Goal: Task Accomplishment & Management: Complete application form

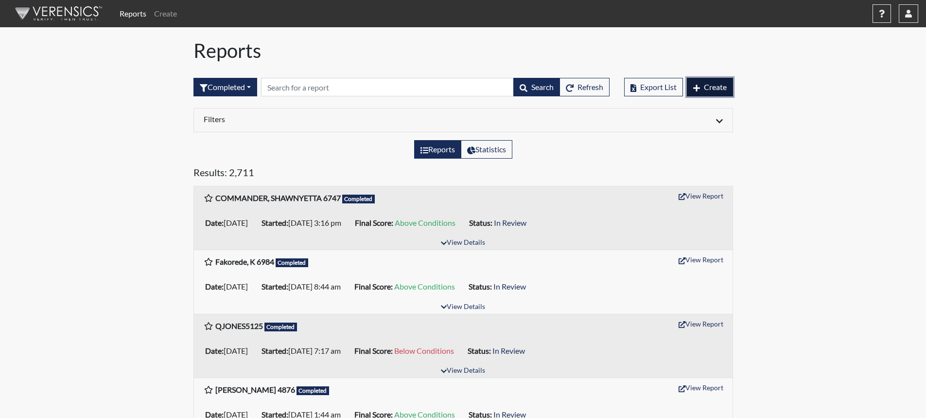
click at [704, 88] on span "Create" at bounding box center [715, 86] width 23 height 9
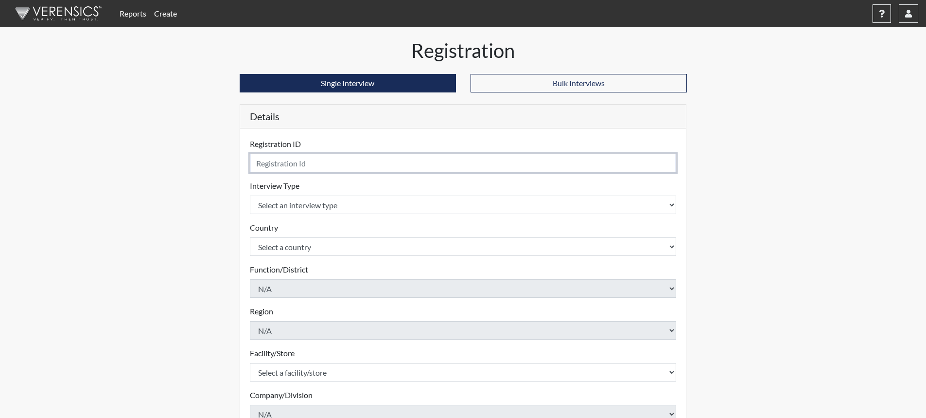
click at [269, 164] on input "text" at bounding box center [463, 163] width 427 height 18
type input "FORE, KEONDRICK"
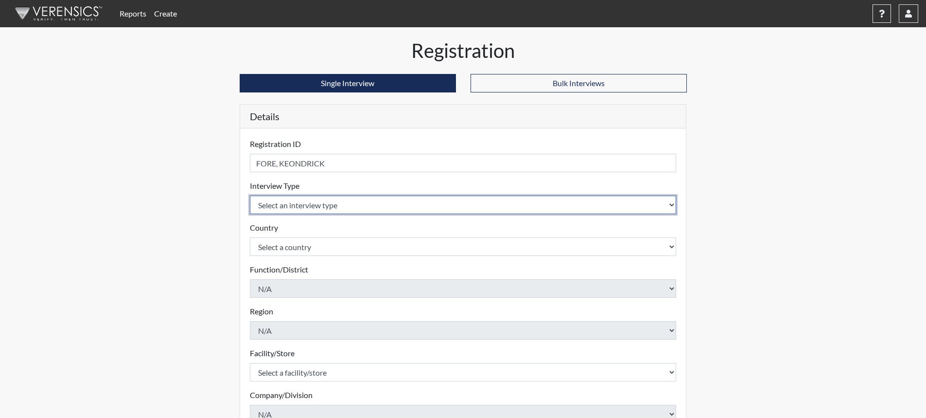
click at [671, 205] on select "Select an interview type Corrections Pre-Employment" at bounding box center [463, 204] width 427 height 18
select select "ff733e93-e1bf-11ea-9c9f-0eff0cf7eb8f"
click at [250, 195] on select "Select an interview type Corrections Pre-Employment" at bounding box center [463, 204] width 427 height 18
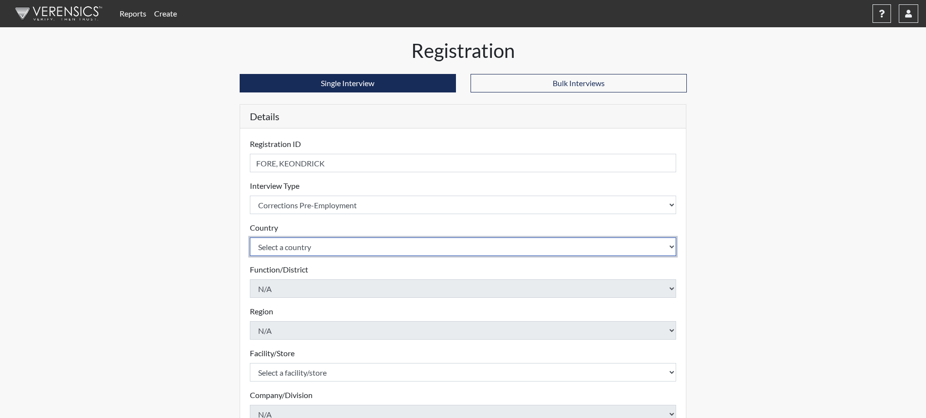
click at [673, 247] on select "Select a country [GEOGRAPHIC_DATA] [GEOGRAPHIC_DATA]" at bounding box center [463, 246] width 427 height 18
select select "united-states-of-[GEOGRAPHIC_DATA]"
click at [250, 237] on select "Select a country [GEOGRAPHIC_DATA] [GEOGRAPHIC_DATA]" at bounding box center [463, 246] width 427 height 18
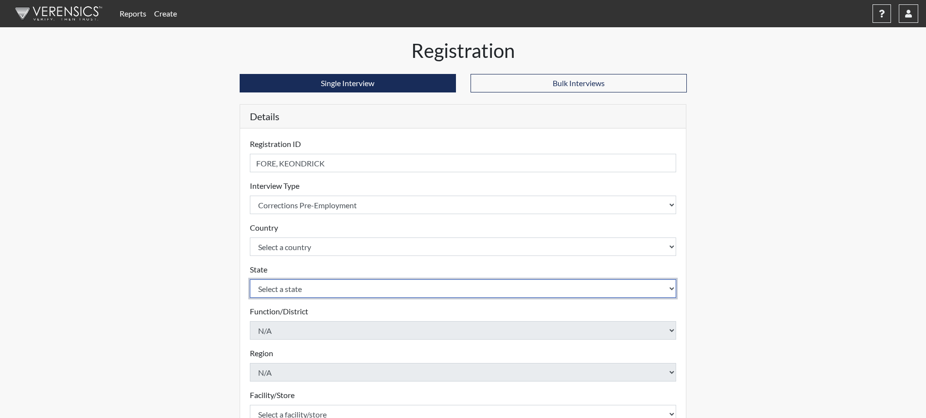
select select "SC"
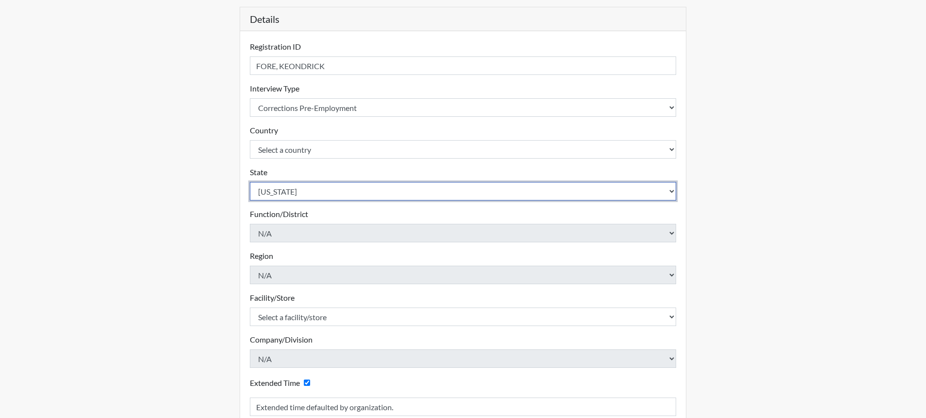
scroll to position [146, 0]
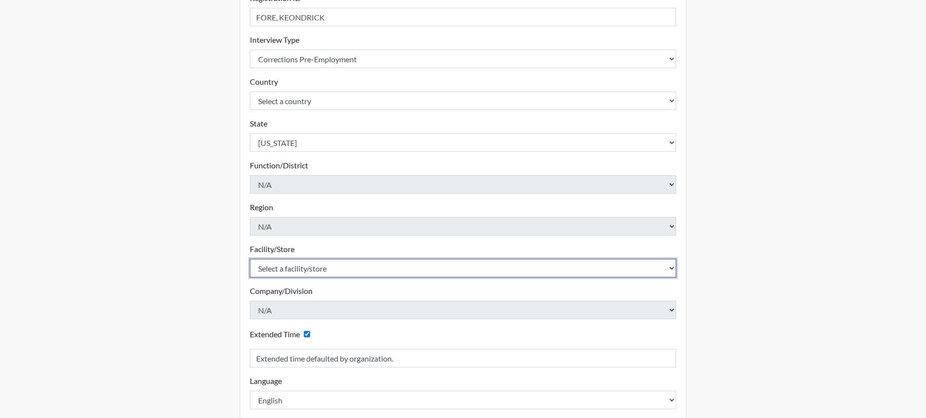
click at [672, 267] on select "Select a facility/store [GEOGRAPHIC_DATA] CI Broad River CI [PERSON_NAME] CI Di…" at bounding box center [463, 268] width 427 height 18
select select "6b2bc1c5-f1d6-4d28-88b9-775fabb55177"
click at [250, 259] on select "Select a facility/store [GEOGRAPHIC_DATA] CI Broad River CI [PERSON_NAME] CI Di…" at bounding box center [463, 268] width 427 height 18
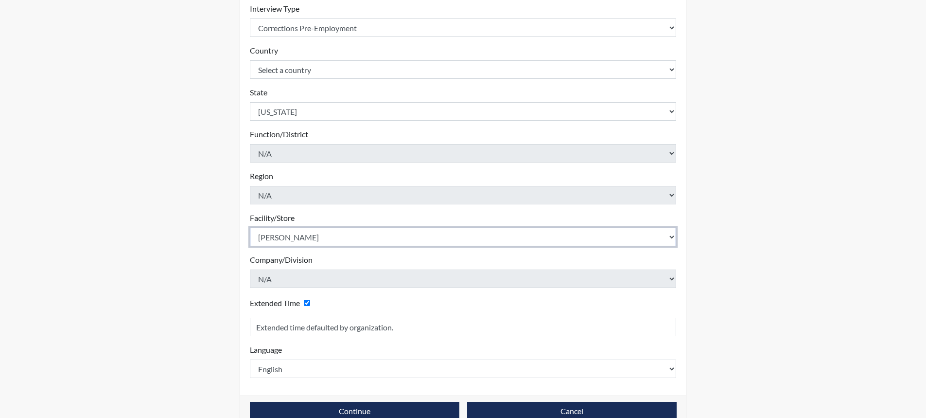
scroll to position [197, 0]
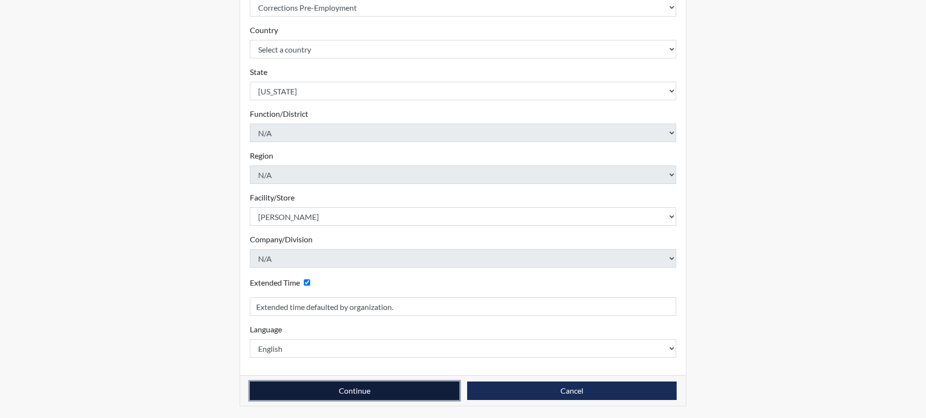
click at [357, 393] on button "Continue" at bounding box center [355, 390] width 210 height 18
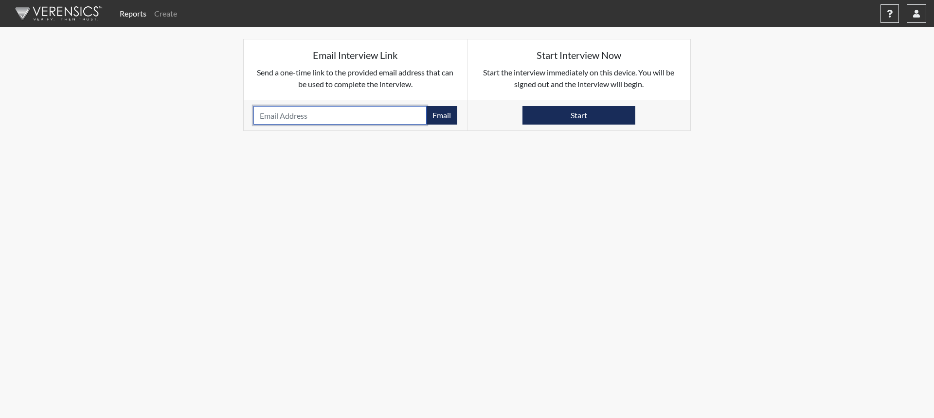
click at [293, 115] on input "email" at bounding box center [339, 115] width 173 height 18
paste input "[EMAIL_ADDRESS][DOMAIN_NAME]"
type input "[EMAIL_ADDRESS][DOMAIN_NAME]"
click at [444, 113] on button "Email" at bounding box center [441, 115] width 31 height 18
